Goal: Task Accomplishment & Management: Manage account settings

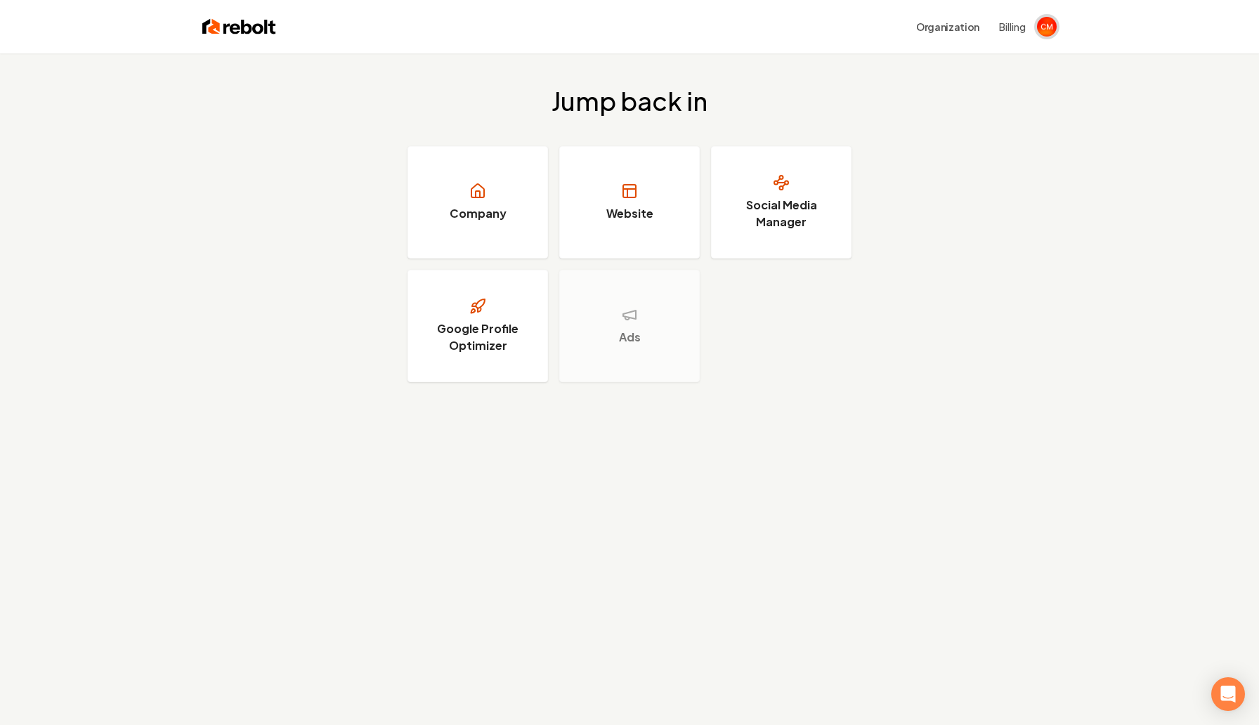
click at [1040, 25] on img "Open user button" at bounding box center [1047, 27] width 20 height 20
click at [906, 100] on button "Manage account" at bounding box center [889, 97] width 99 height 17
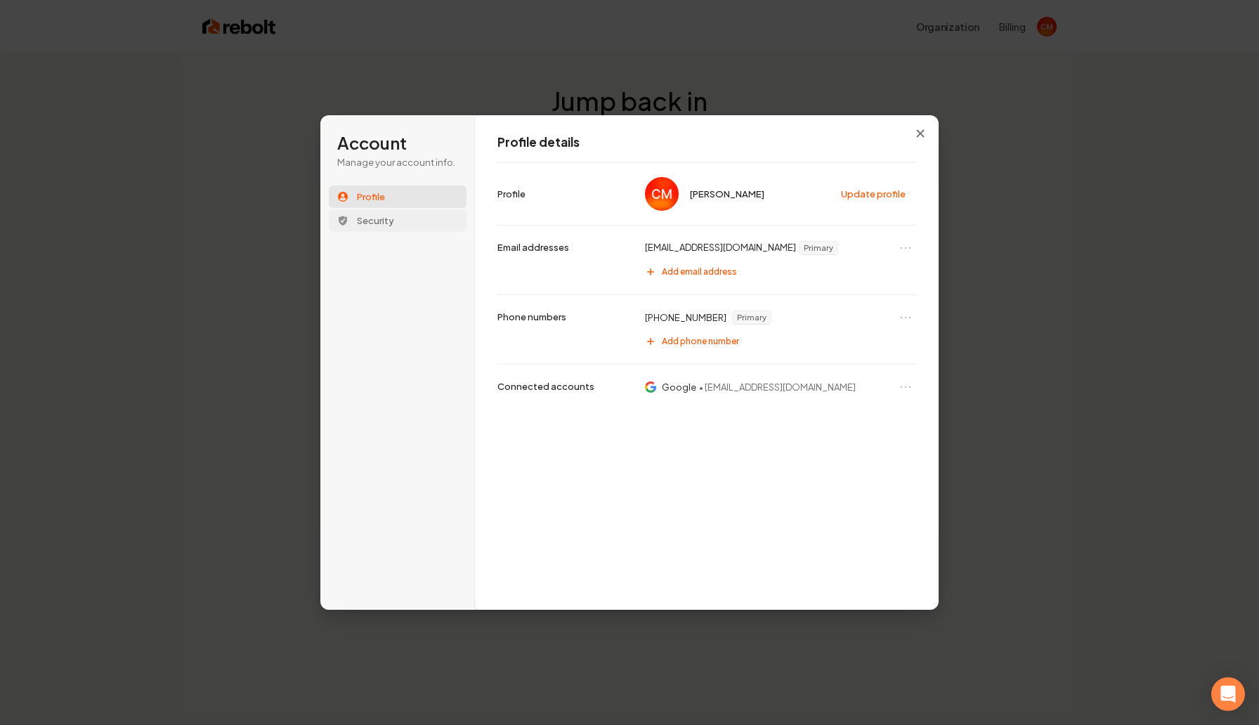
click at [369, 219] on span "Security" at bounding box center [375, 220] width 37 height 13
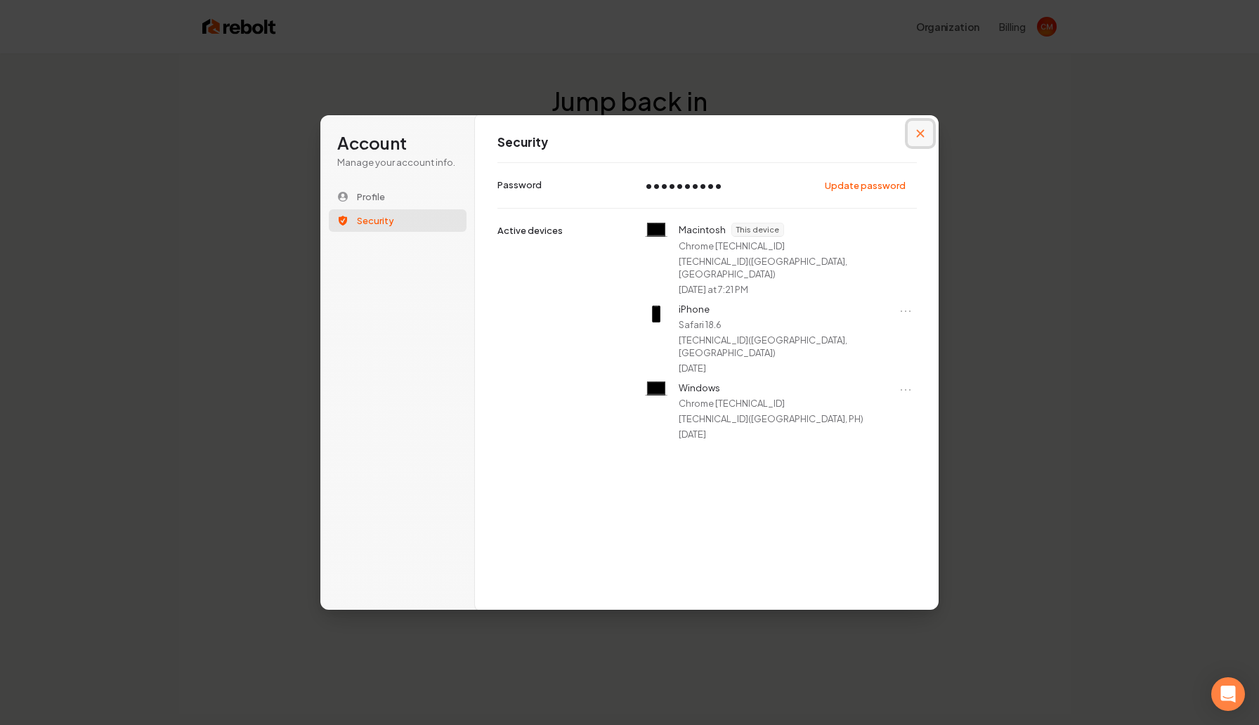
click at [922, 140] on button "Close modal" at bounding box center [920, 133] width 25 height 25
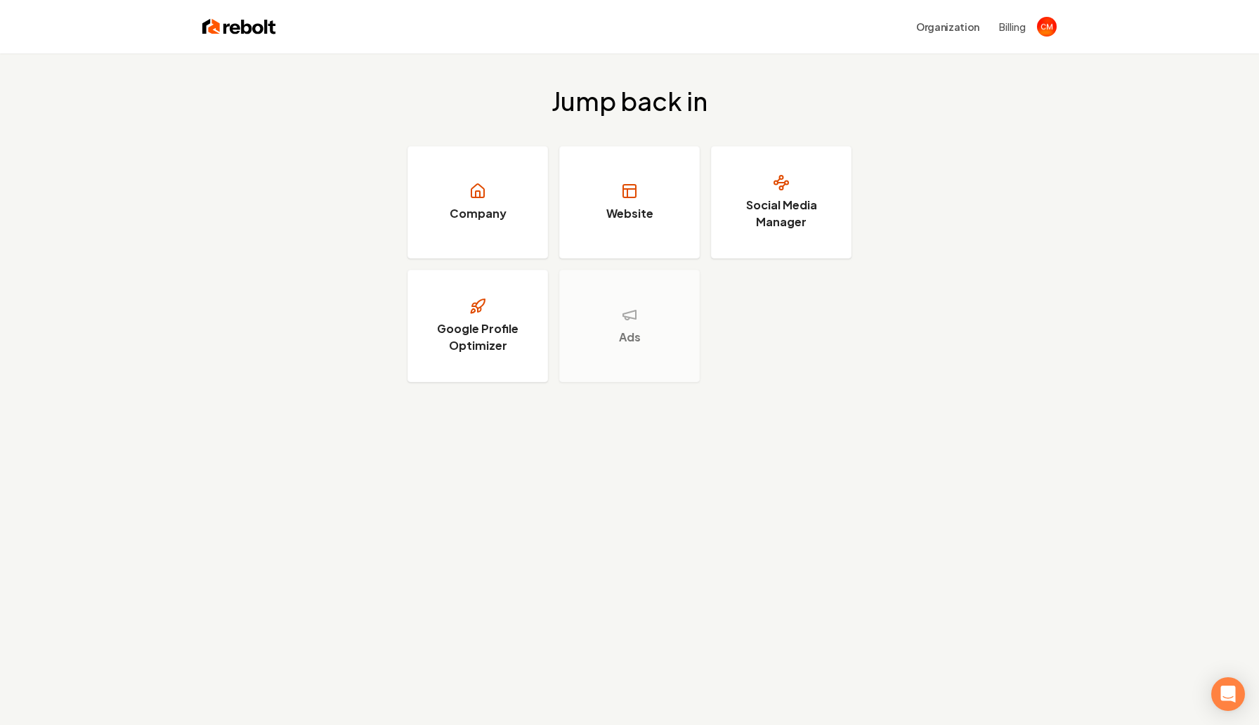
click at [197, 16] on div "Organization Billing" at bounding box center [629, 26] width 899 height 53
click at [244, 35] on img at bounding box center [239, 27] width 74 height 20
click at [984, 25] on button "Organization" at bounding box center [948, 26] width 80 height 25
click at [1031, 27] on div "Organization Billing" at bounding box center [666, 26] width 781 height 25
click at [1039, 26] on img "Open user button" at bounding box center [1047, 27] width 20 height 20
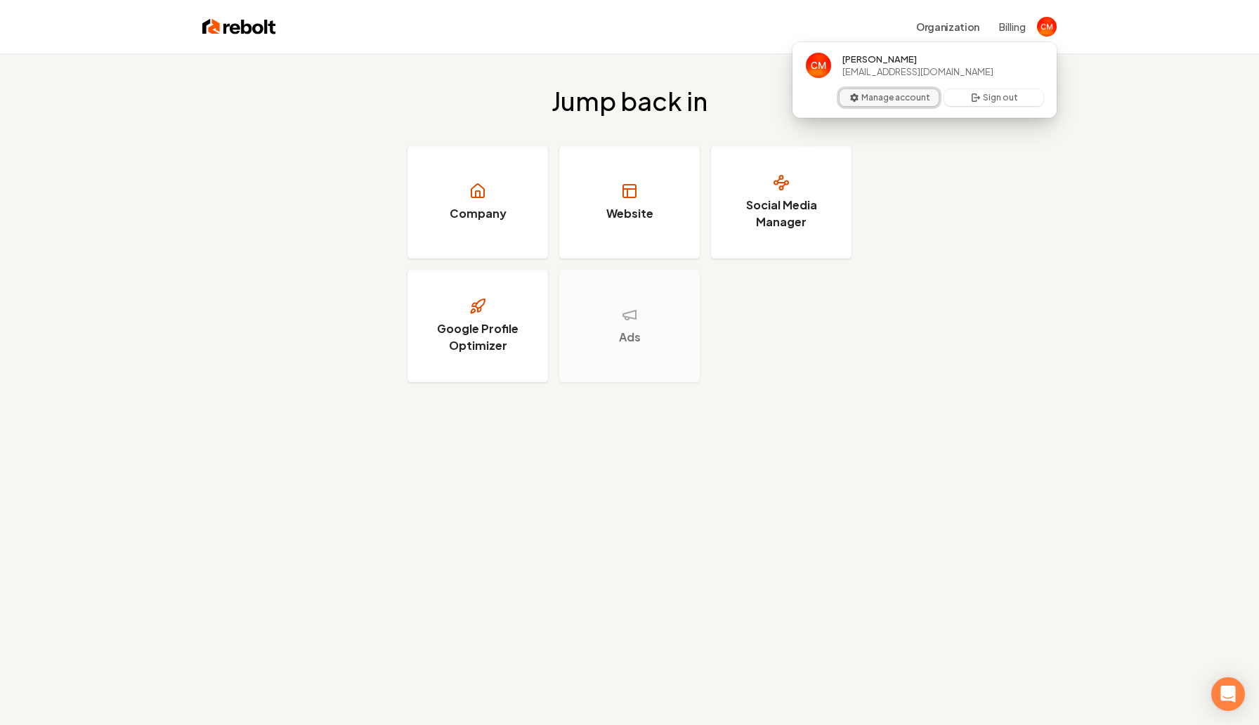
click at [870, 100] on button "Manage account" at bounding box center [889, 97] width 99 height 17
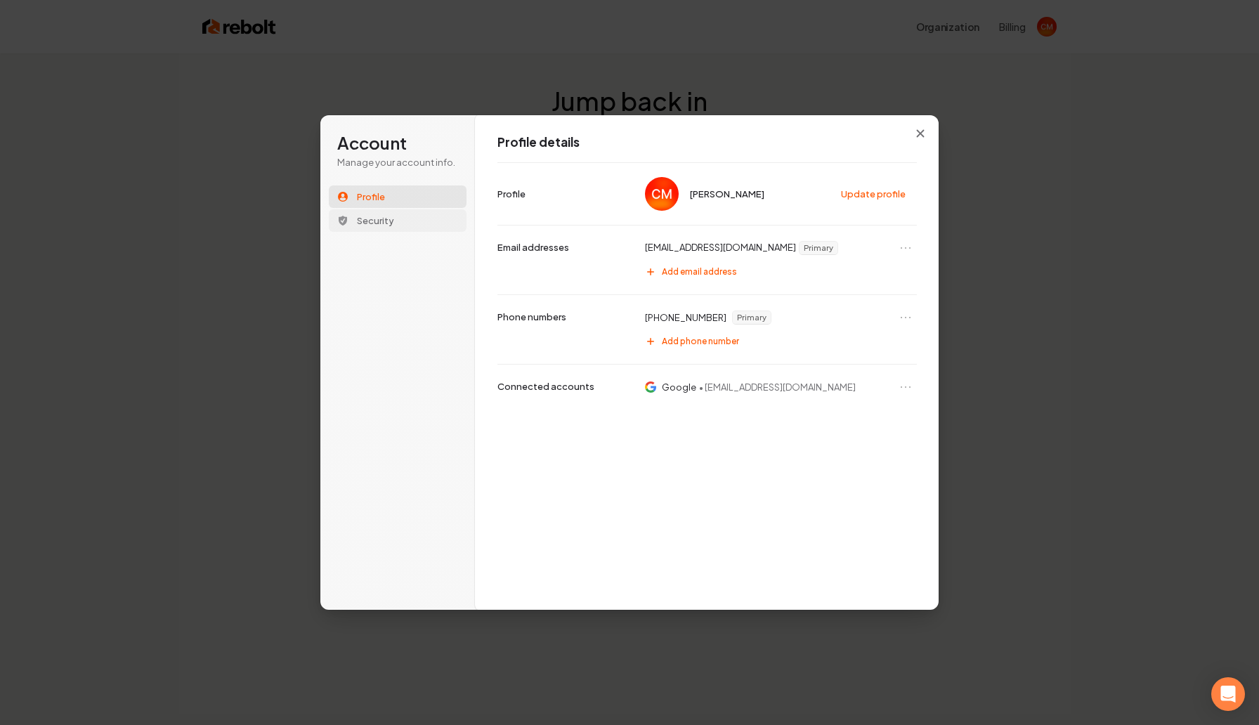
click at [379, 216] on span "Security" at bounding box center [375, 220] width 37 height 13
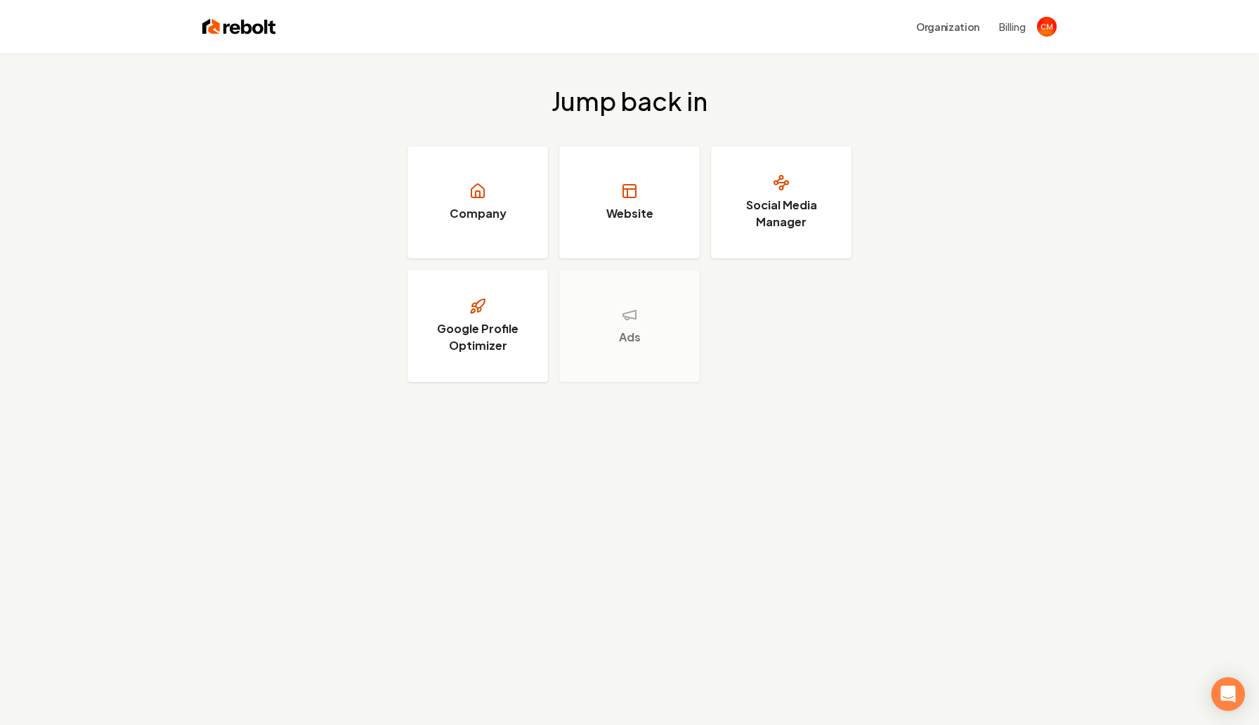
click at [246, 31] on img at bounding box center [239, 27] width 74 height 20
click at [460, 195] on link "Company" at bounding box center [477, 202] width 141 height 112
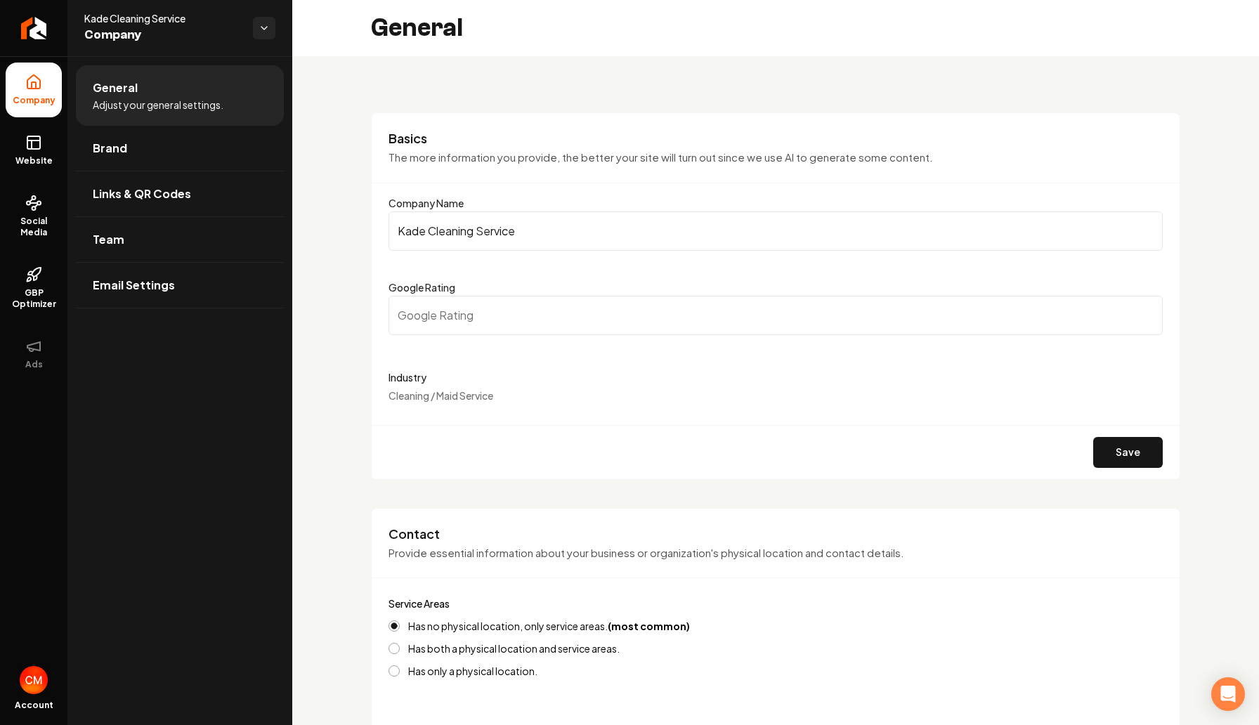
click at [31, 684] on img "Open user button" at bounding box center [34, 680] width 28 height 28
click at [39, 98] on span "Company" at bounding box center [34, 100] width 54 height 11
click at [259, 34] on html "Company Website Social Media GBP Optimizer Ads Account Kade Cleaning Service Co…" at bounding box center [629, 362] width 1259 height 725
click at [337, 53] on span "Kade Cleaning Service" at bounding box center [340, 48] width 100 height 14
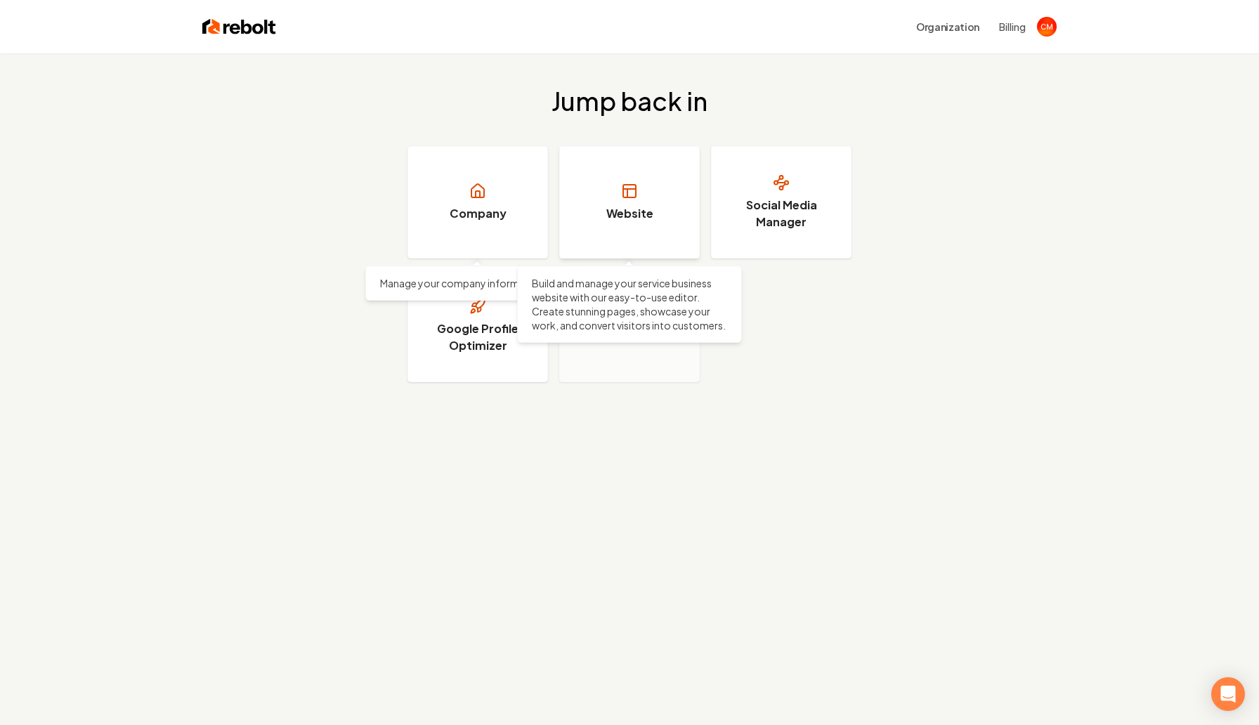
click at [630, 224] on link "Website" at bounding box center [629, 202] width 141 height 112
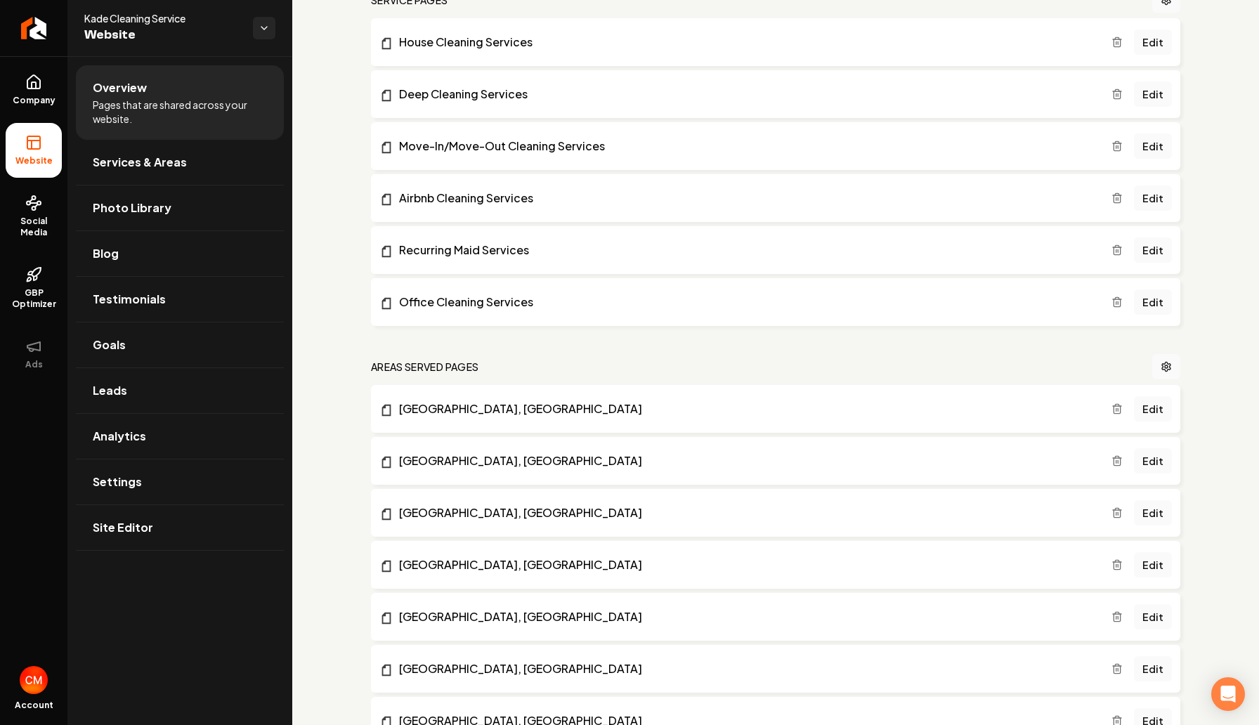
scroll to position [962, 0]
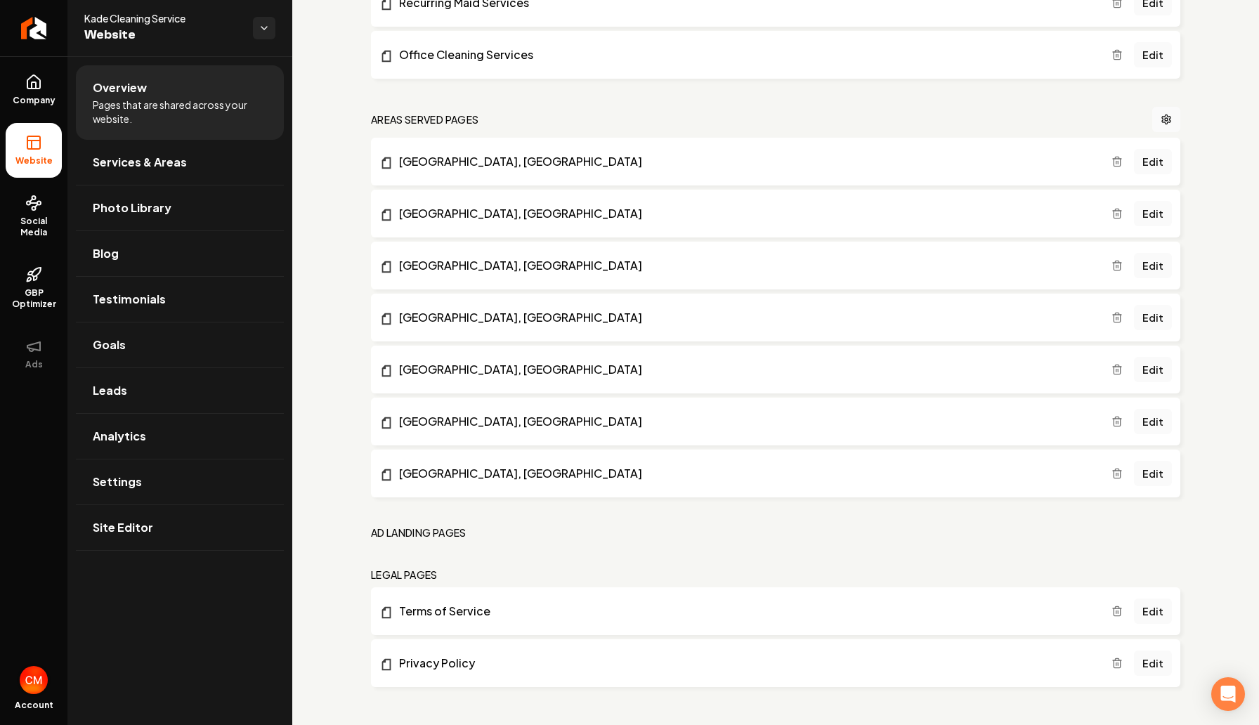
click at [45, 670] on span "Open user button" at bounding box center [34, 680] width 28 height 28
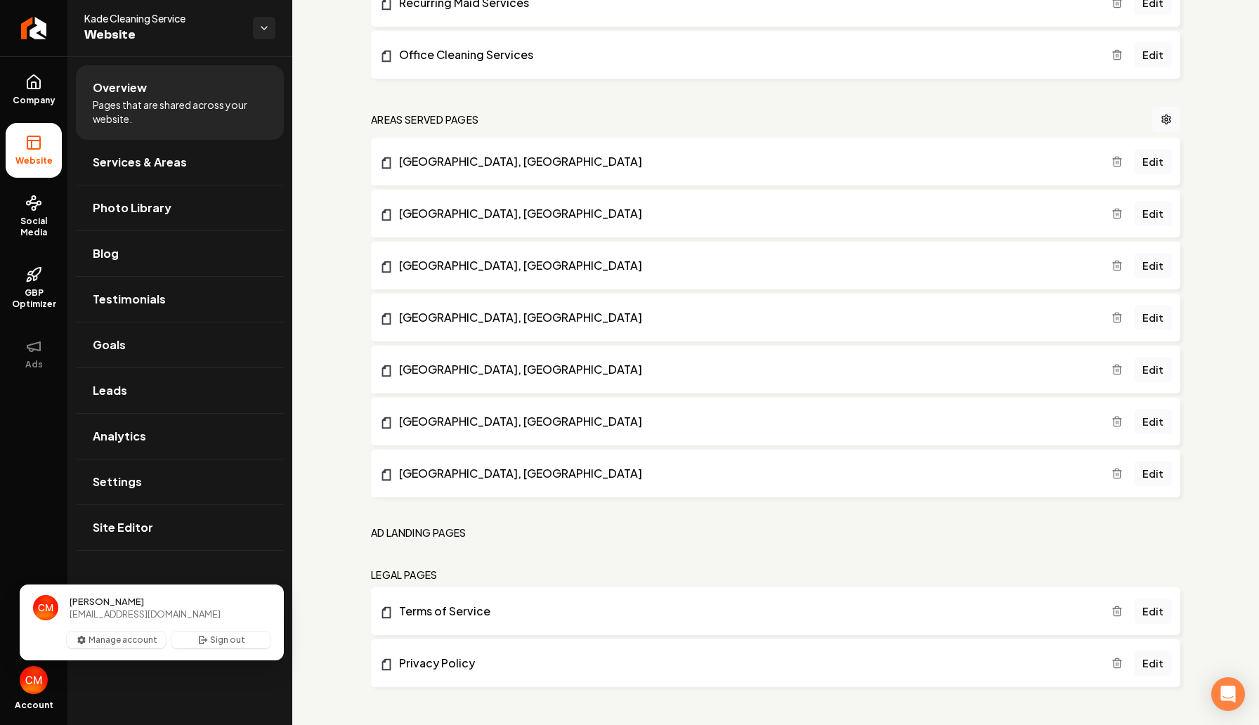
click at [100, 631] on span "[PERSON_NAME] [EMAIL_ADDRESS][DOMAIN_NAME]" at bounding box center [152, 608] width 266 height 48
click at [97, 638] on button "Manage account" at bounding box center [116, 640] width 99 height 17
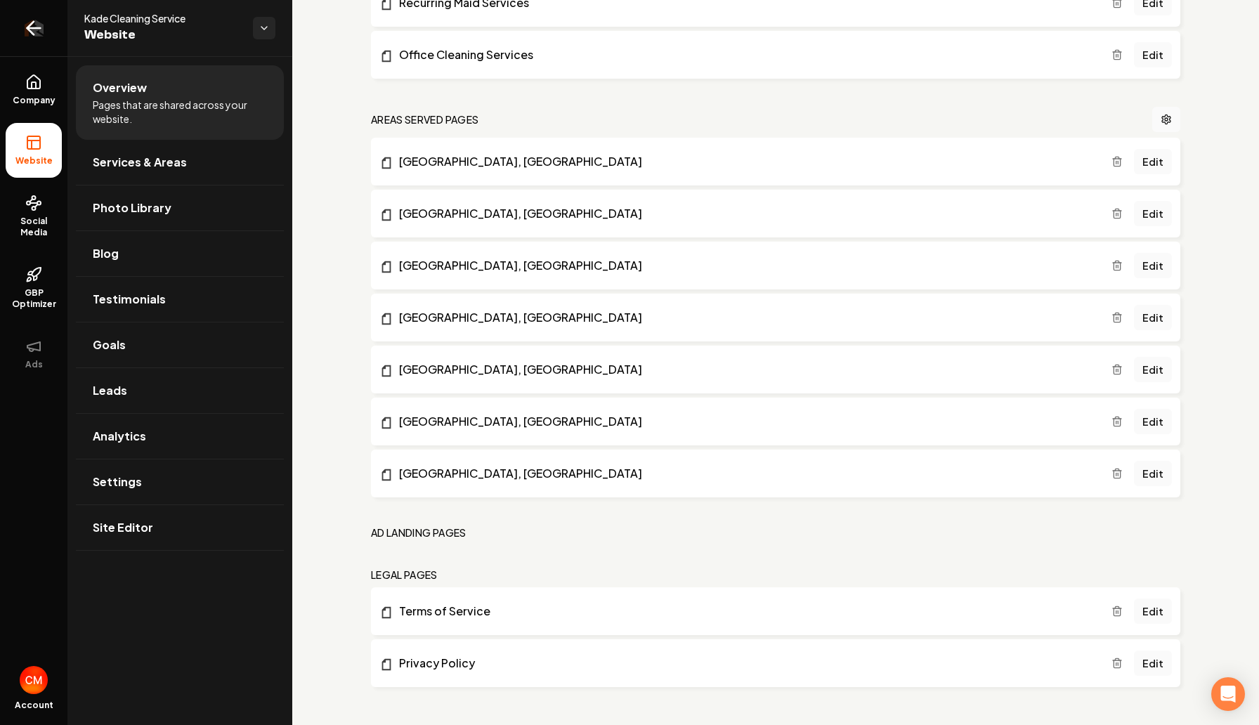
click at [32, 30] on icon "Return to dashboard" at bounding box center [33, 28] width 22 height 22
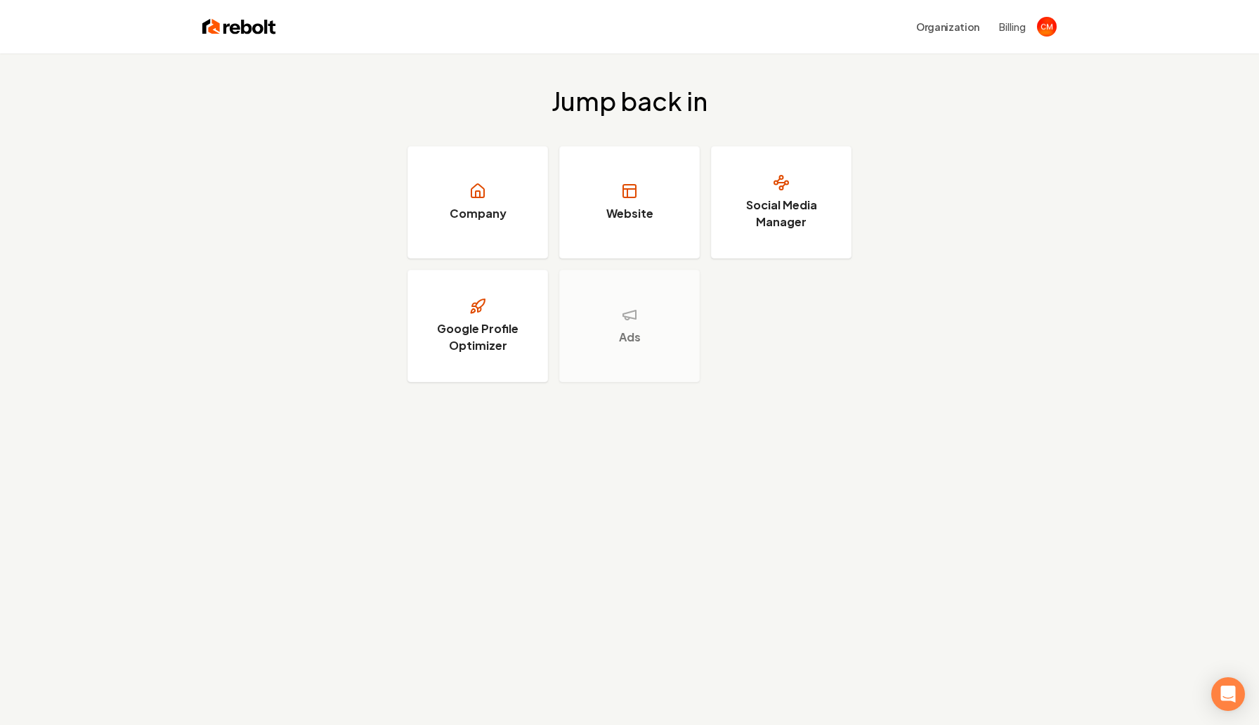
click at [993, 33] on div "Organization Billing" at bounding box center [967, 26] width 118 height 25
click at [1003, 33] on button "Billing" at bounding box center [1012, 27] width 27 height 14
